Goal: Information Seeking & Learning: Learn about a topic

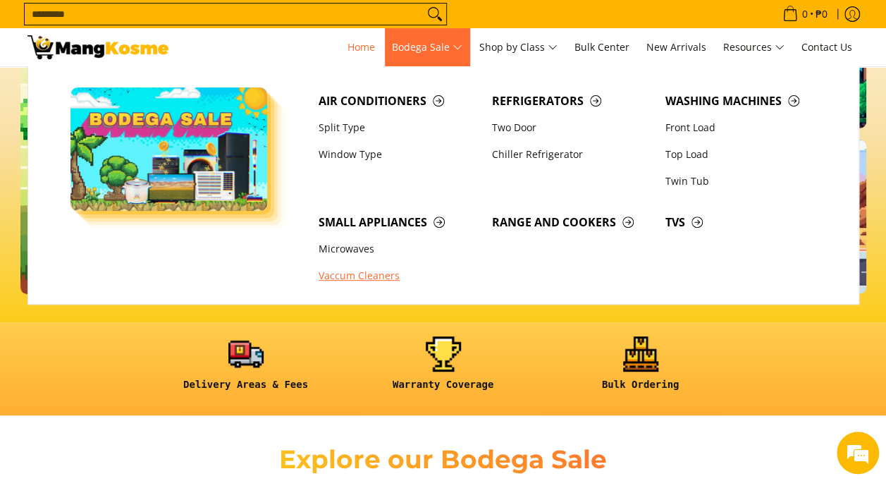
scroll to position [123, 0]
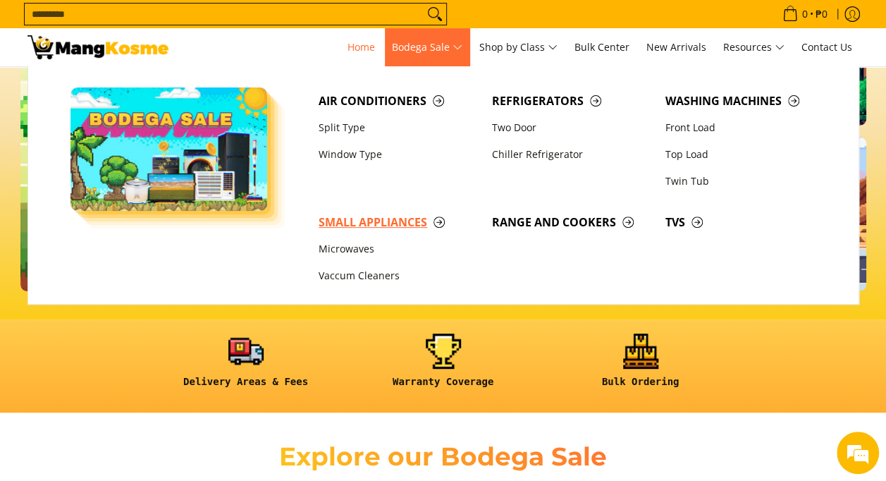
click at [358, 227] on span "Small Appliances" at bounding box center [398, 223] width 159 height 18
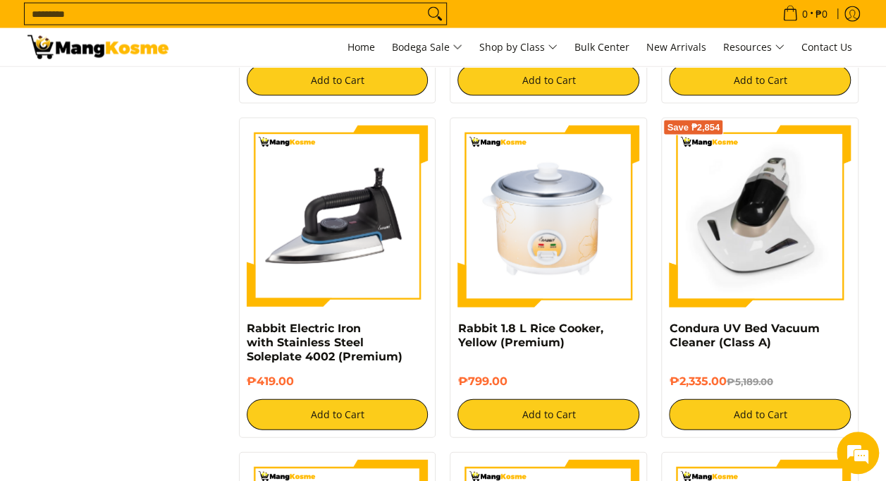
scroll to position [1501, 0]
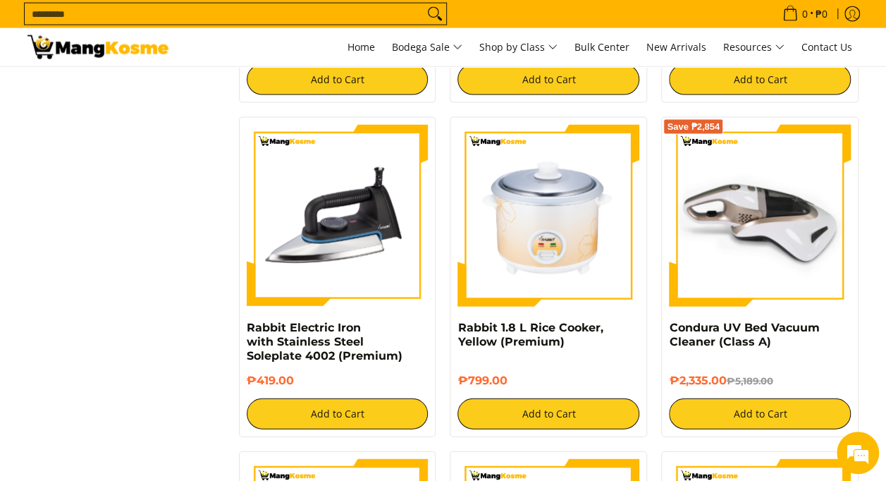
click at [748, 212] on img at bounding box center [760, 216] width 182 height 182
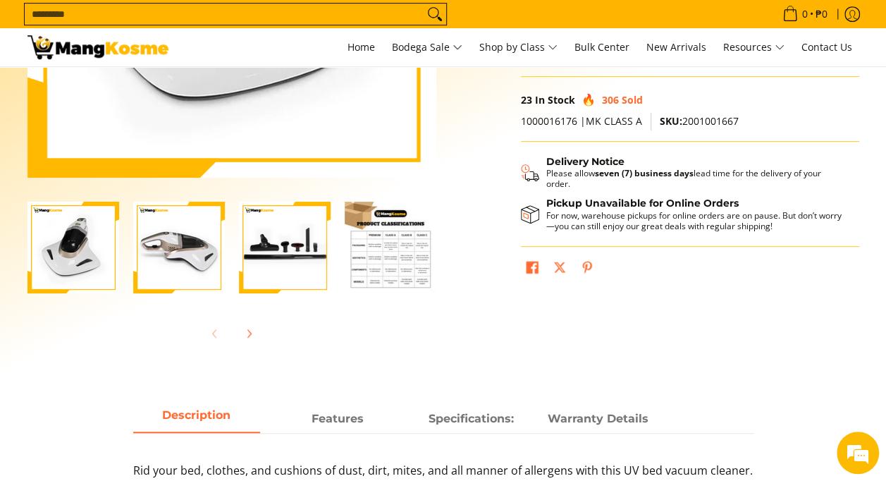
scroll to position [328, 0]
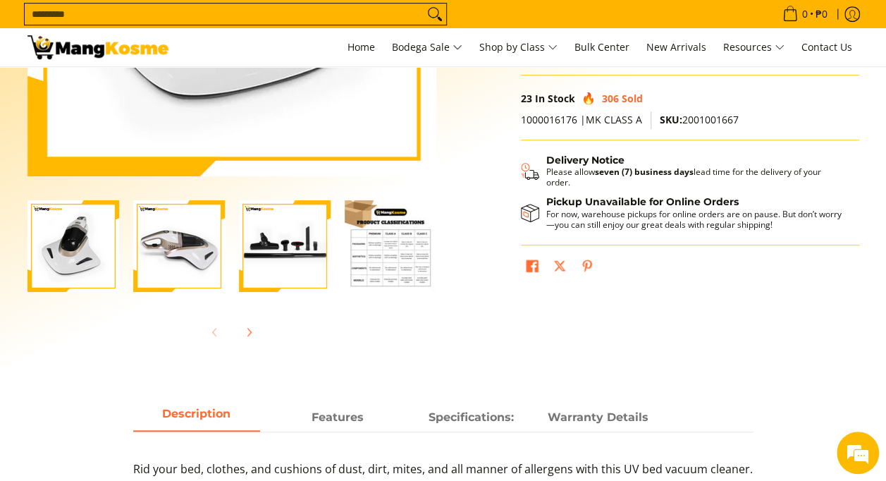
click at [183, 241] on img "Condura UV Bed Vacuum Cleaner (Class A)-2" at bounding box center [179, 246] width 92 height 92
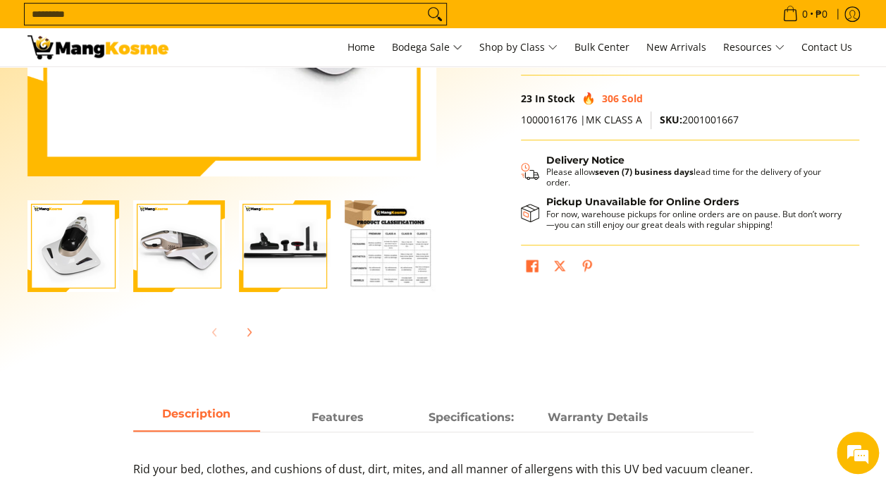
click at [267, 249] on img "Condura UV Bed Vacuum Cleaner (Class A)-3" at bounding box center [285, 246] width 92 height 92
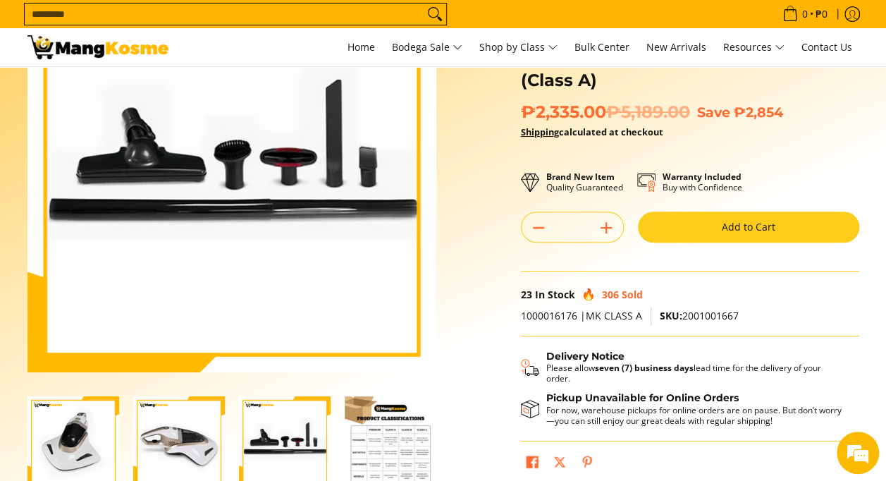
scroll to position [131, 0]
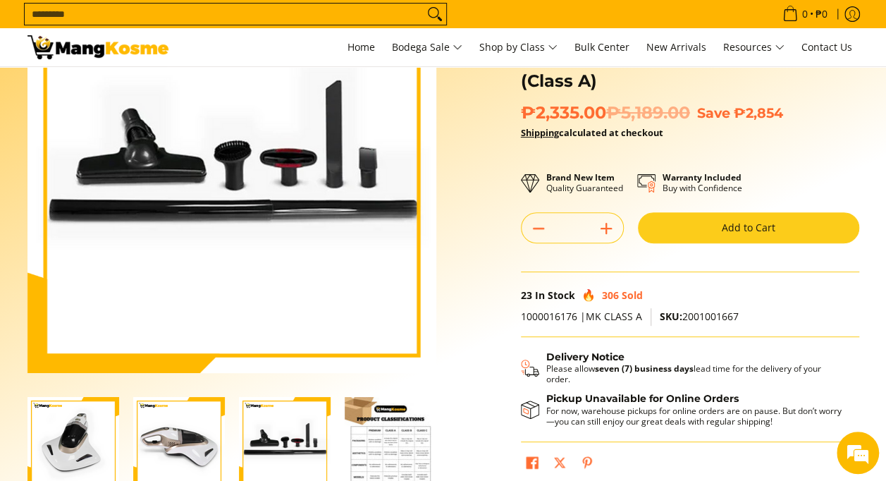
click at [82, 453] on img "Condura UV Bed Vacuum Cleaner (Class A)-1" at bounding box center [74, 443] width 92 height 92
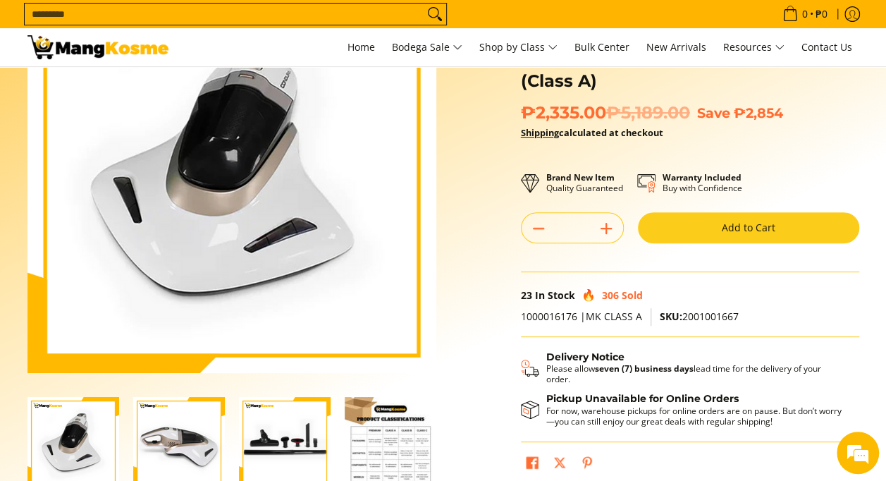
click at [168, 441] on img "Condura UV Bed Vacuum Cleaner (Class A)-2" at bounding box center [179, 443] width 92 height 92
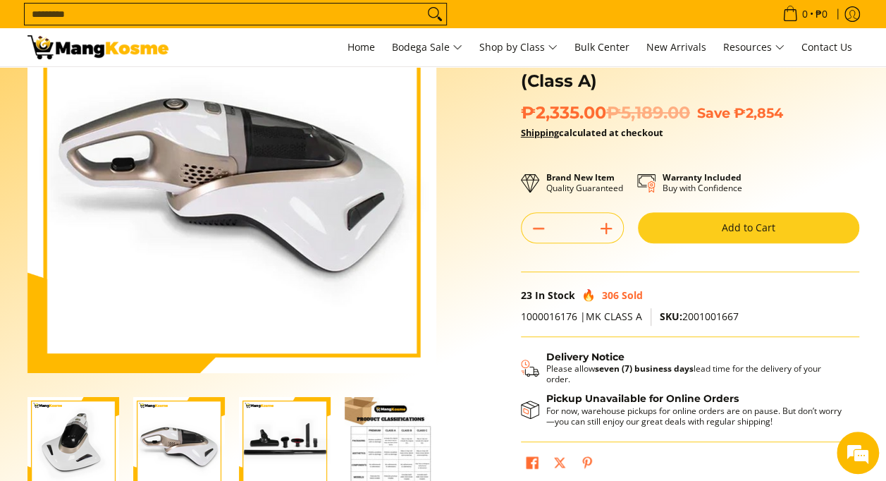
scroll to position [0, 0]
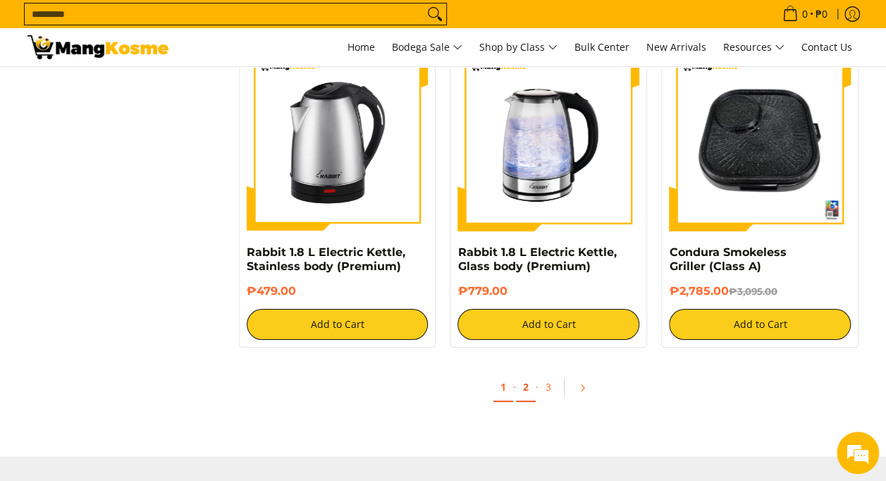
click at [532, 376] on link "2" at bounding box center [526, 387] width 20 height 29
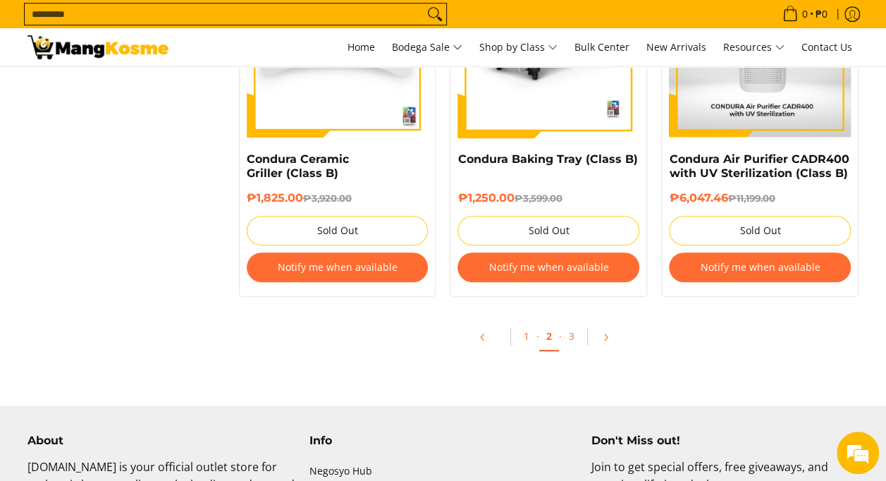
scroll to position [2998, 0]
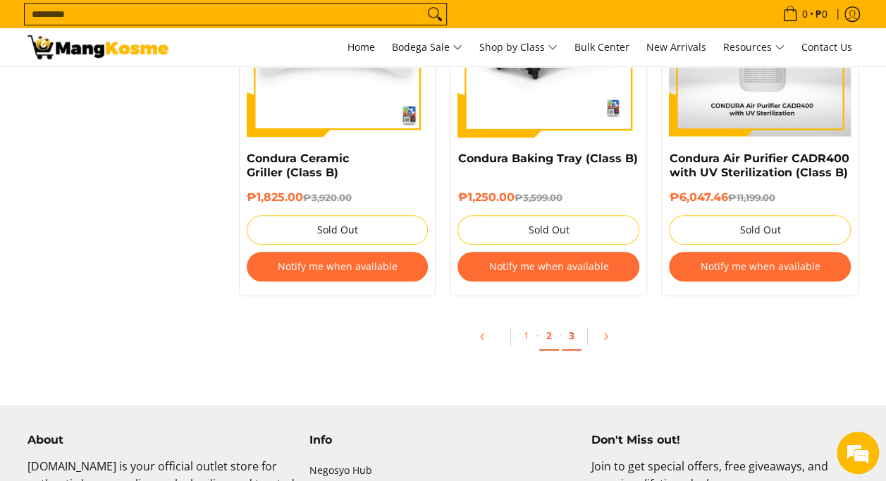
click at [571, 332] on link "3" at bounding box center [572, 336] width 20 height 29
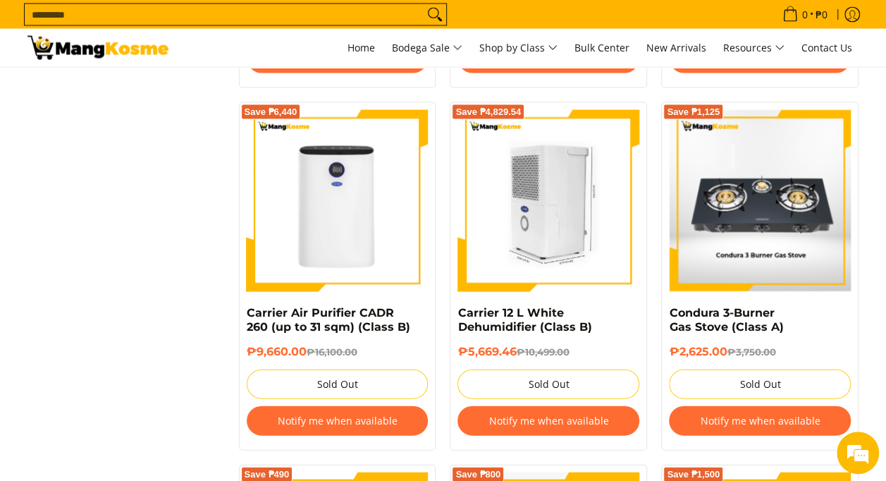
scroll to position [1323, 0]
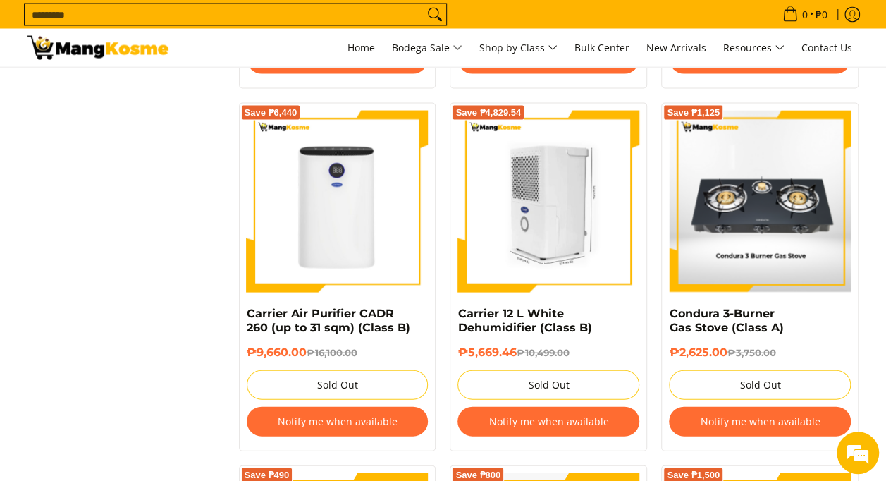
click at [559, 217] on img at bounding box center [549, 201] width 182 height 182
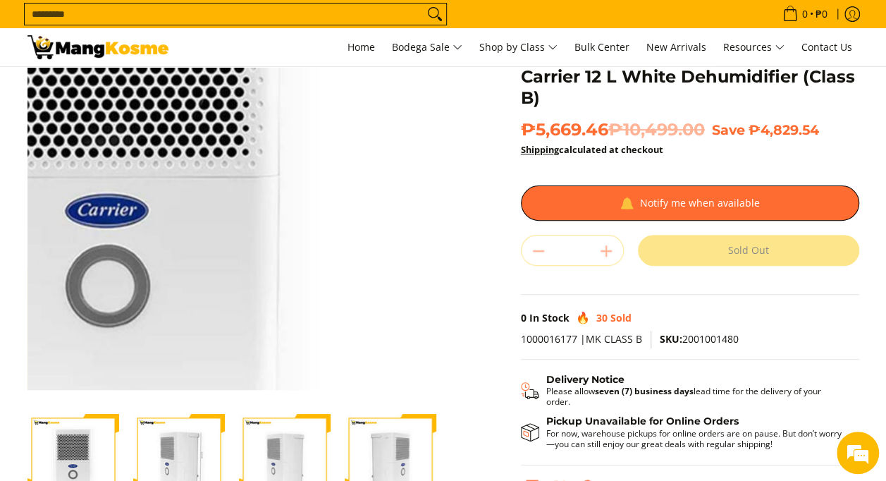
scroll to position [121, 0]
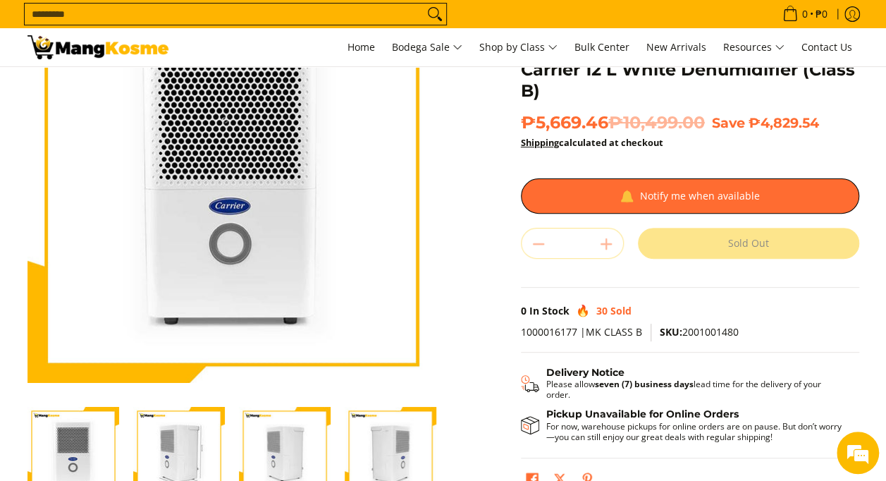
click at [195, 439] on img "Carrier 12 L White Dehumidifier (Class B)-2" at bounding box center [179, 453] width 92 height 92
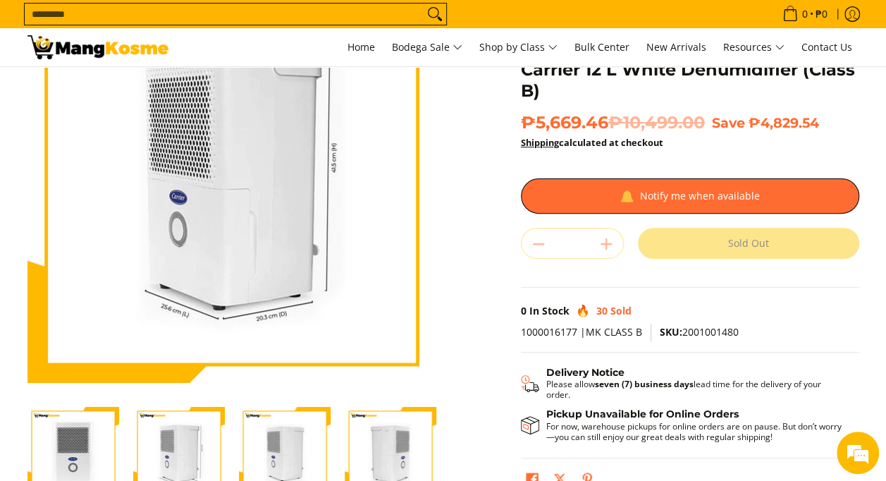
click at [276, 441] on img "Carrier 12 L White Dehumidifier (Class B)-3" at bounding box center [285, 453] width 92 height 92
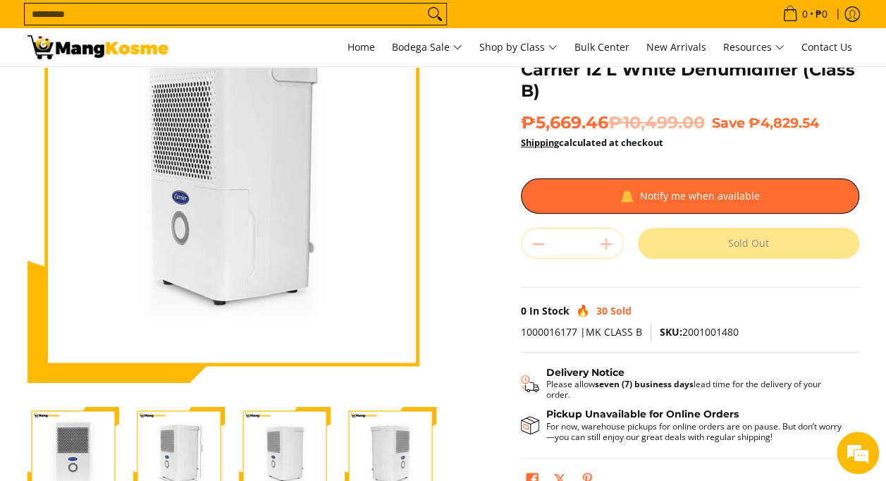
click at [360, 447] on img "Carrier 12 L White Dehumidifier (Class B)-4" at bounding box center [391, 453] width 92 height 92
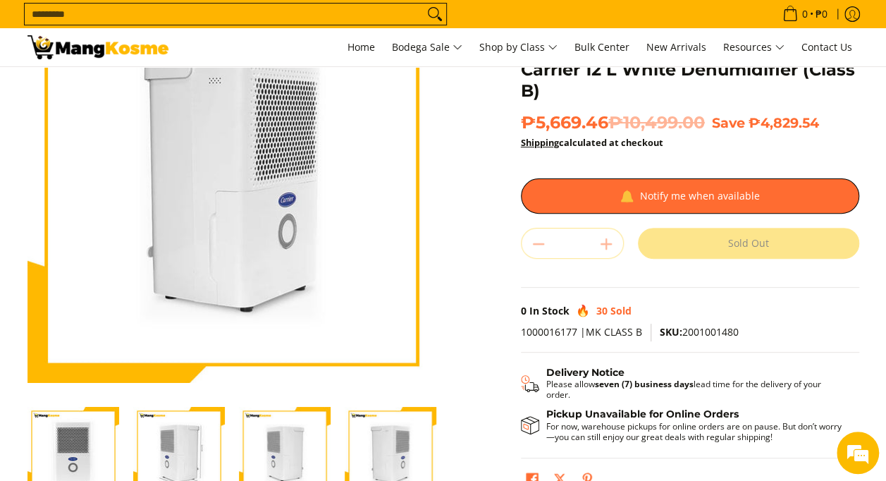
click at [277, 446] on img "Carrier 12 L White Dehumidifier (Class B)-3" at bounding box center [285, 453] width 92 height 92
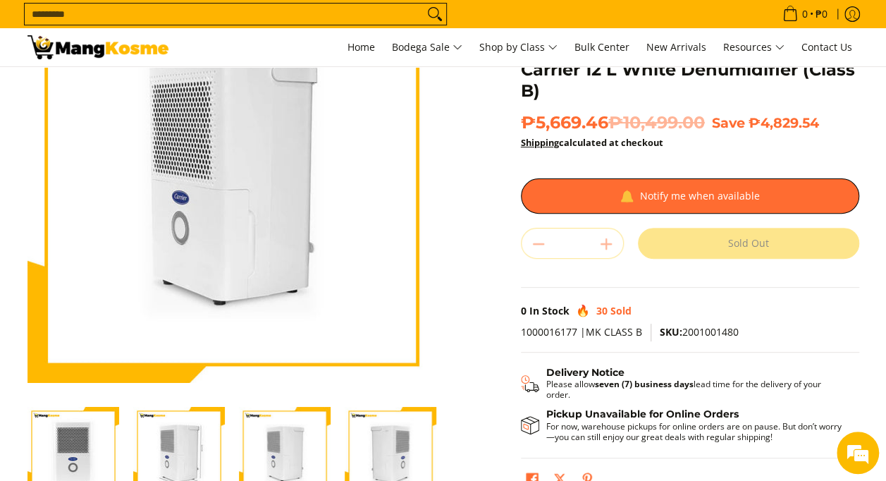
click at [196, 453] on img "Carrier 12 L White Dehumidifier (Class B)-2" at bounding box center [179, 453] width 92 height 92
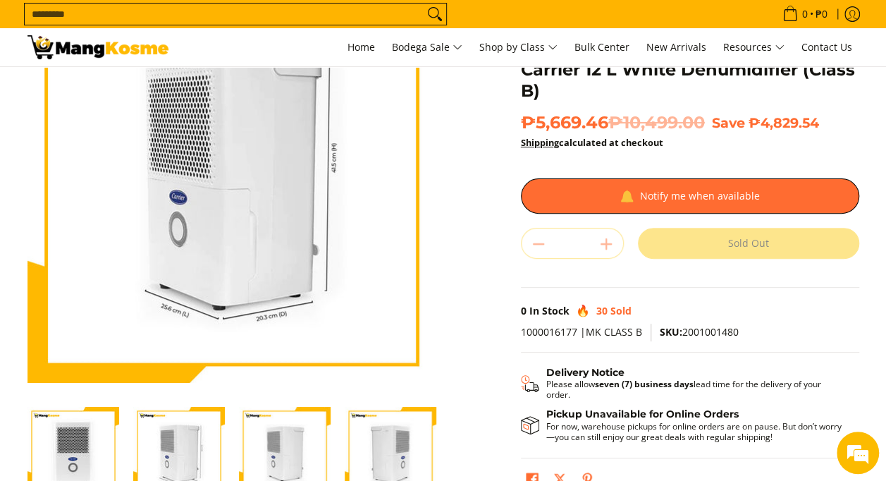
click at [102, 432] on img "Carrier 12 L White Dehumidifier (Class B)-1" at bounding box center [74, 453] width 92 height 92
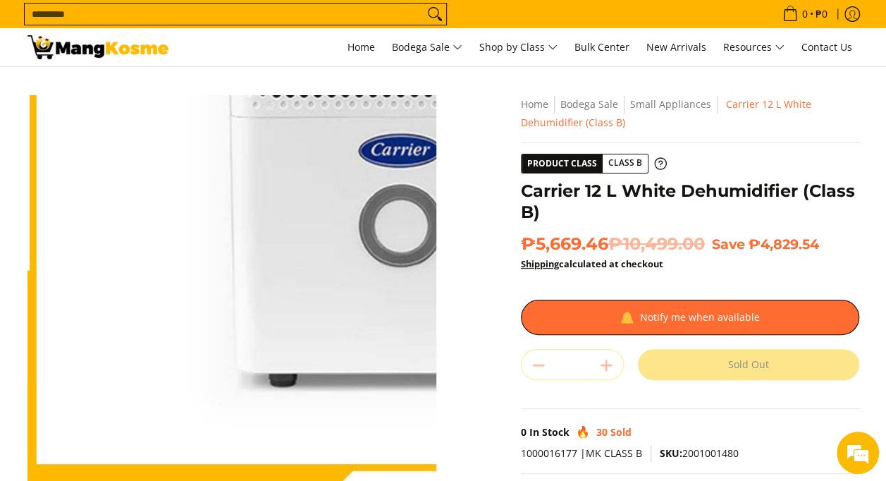
scroll to position [0, 0]
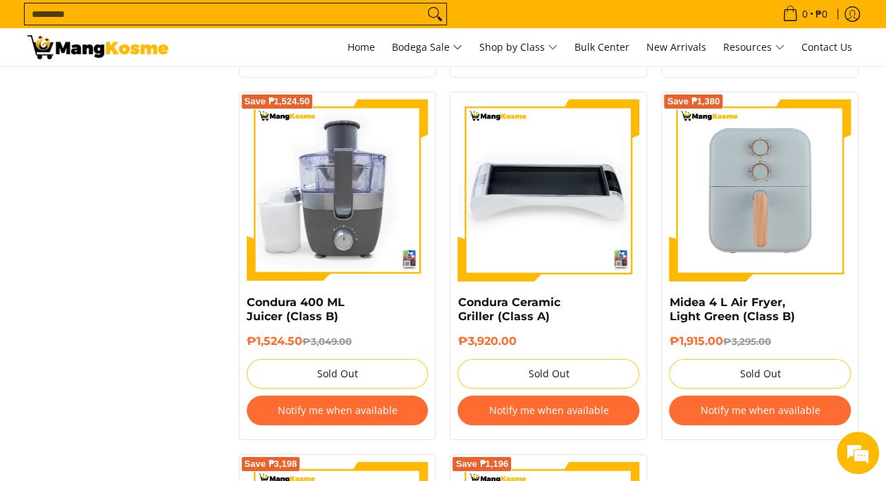
scroll to position [2422, 0]
